Goal: Task Accomplishment & Management: Complete application form

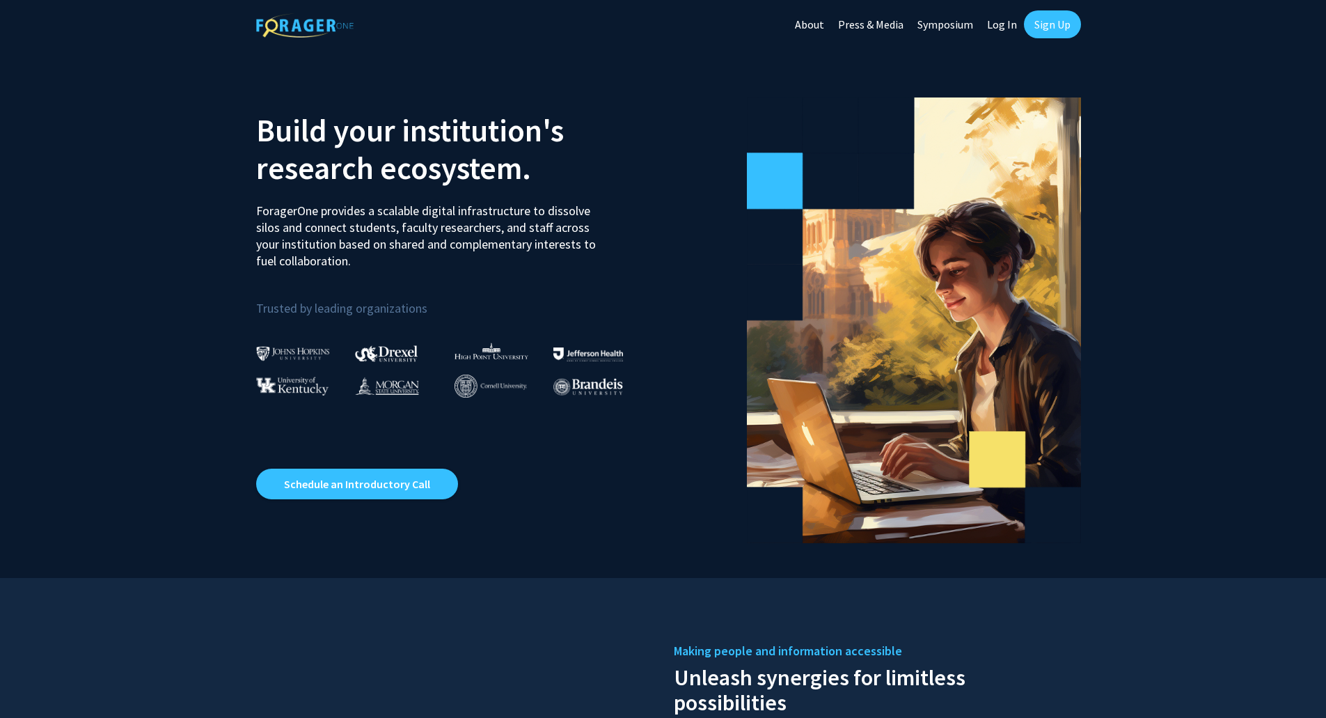
click at [1011, 25] on link "Log In" at bounding box center [1002, 24] width 44 height 49
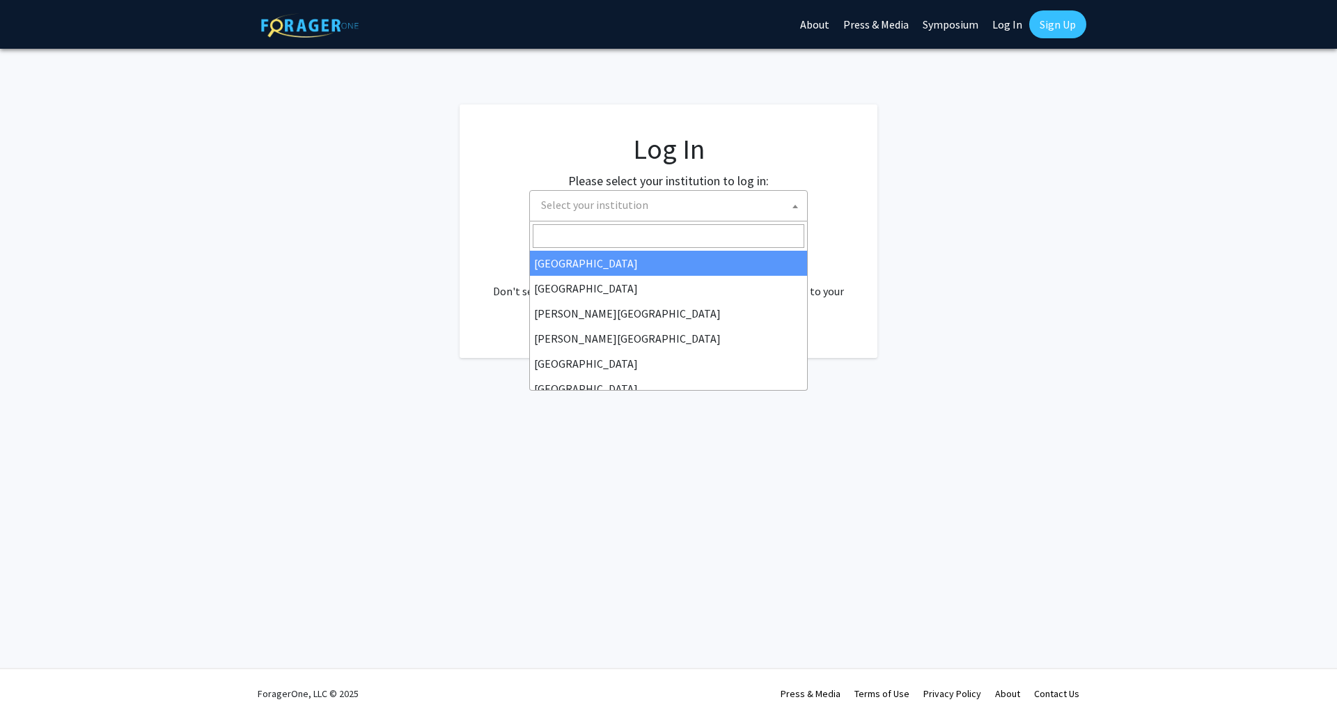
click at [695, 205] on span "Select your institution" at bounding box center [671, 205] width 272 height 29
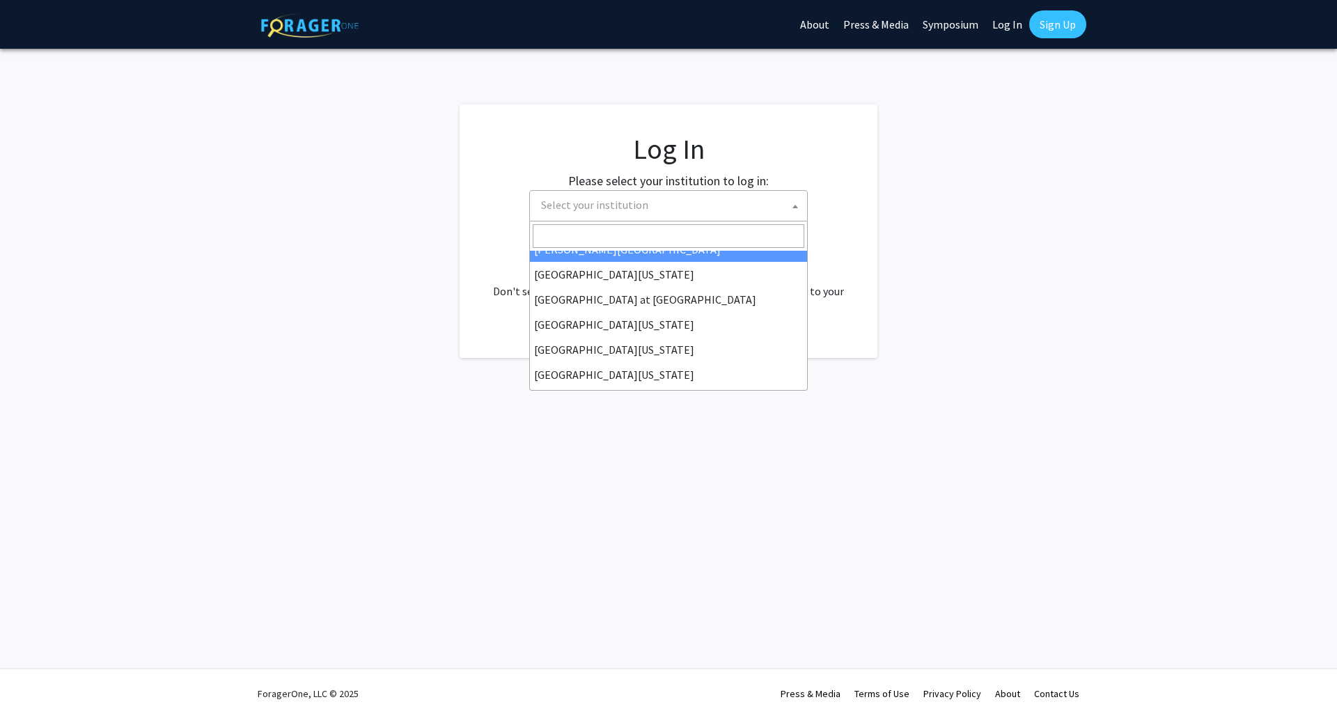
scroll to position [487, 0]
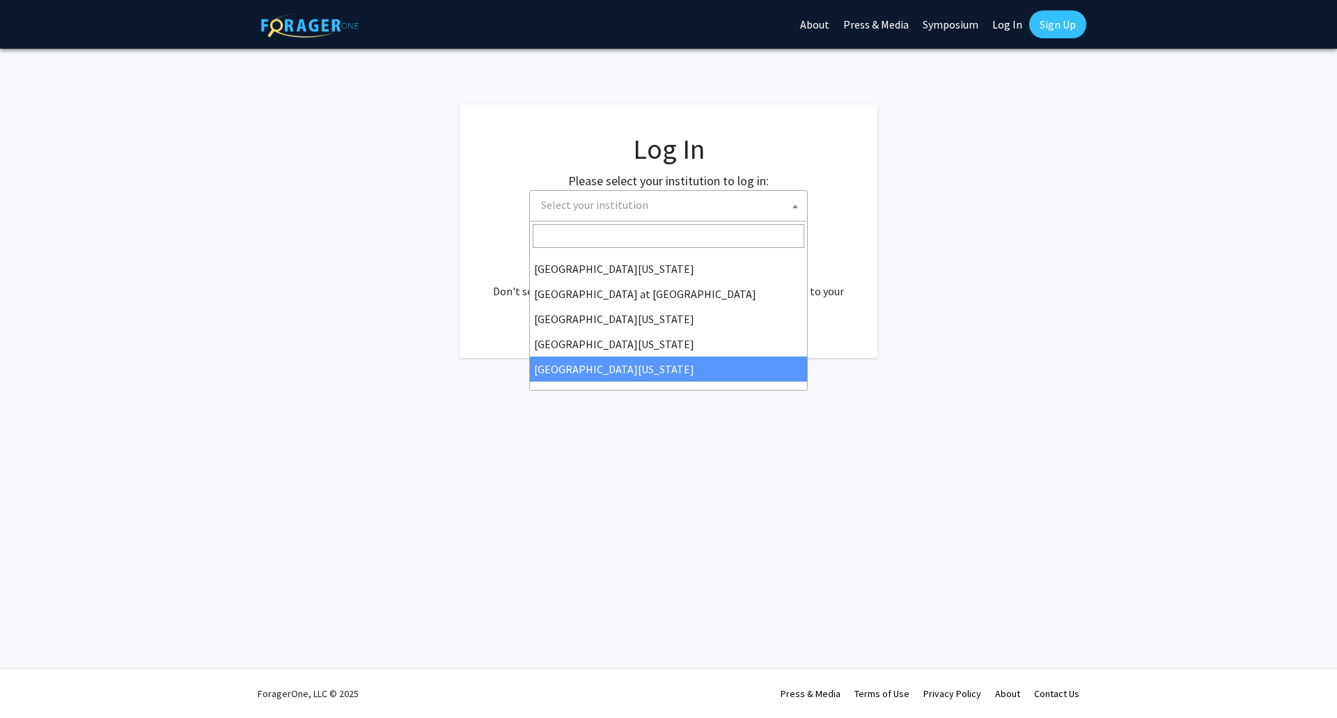
select select "33"
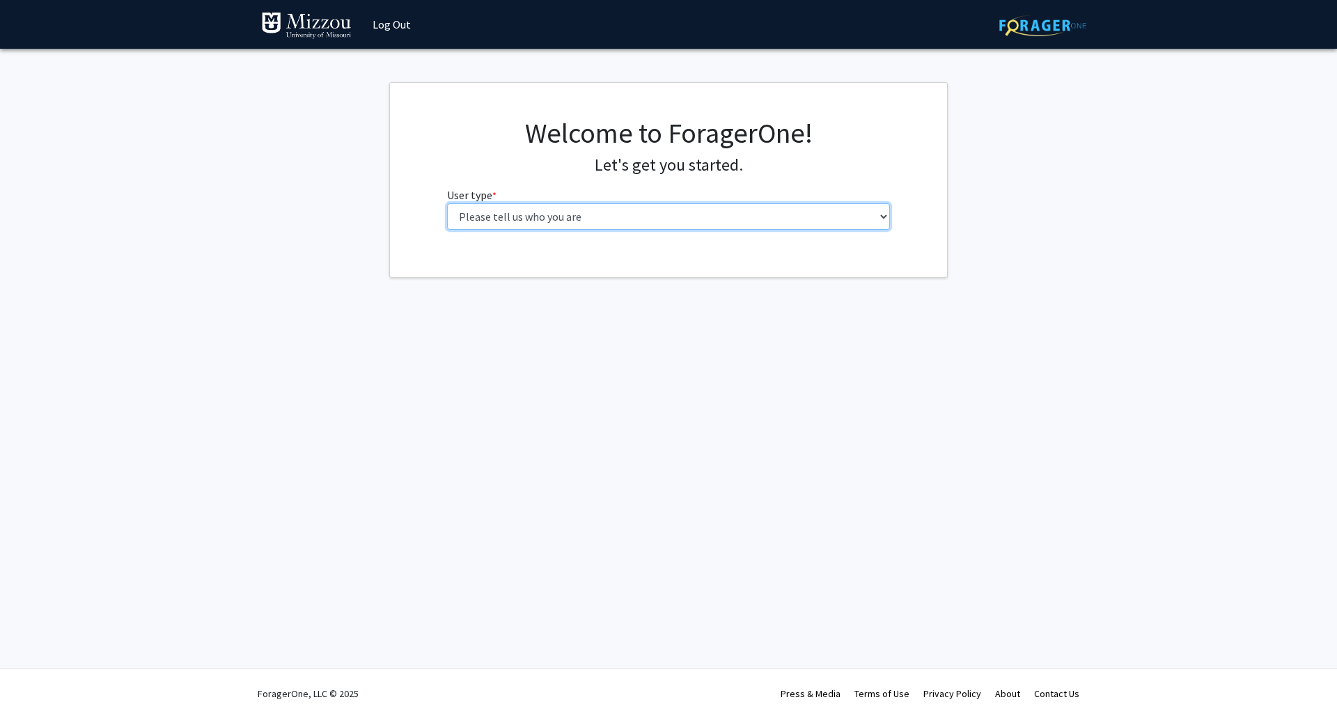
click at [601, 212] on select "Please tell us who you are Undergraduate Student Master's Student Doctoral Cand…" at bounding box center [669, 216] width 444 height 26
select select "6: adminAssistant"
click at [447, 203] on select "Please tell us who you are Undergraduate Student Master's Student Doctoral Cand…" at bounding box center [669, 216] width 444 height 26
